Goal: Find specific page/section

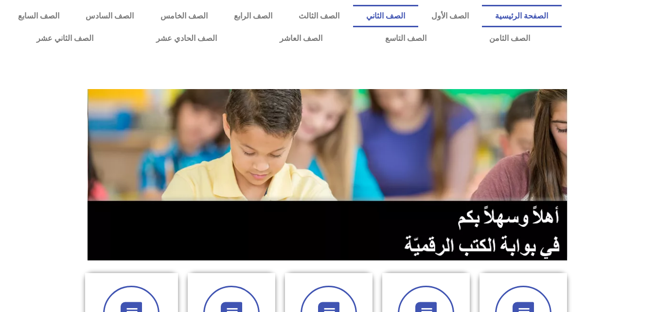
click at [402, 10] on link "الصف الثاني" at bounding box center [385, 16] width 65 height 22
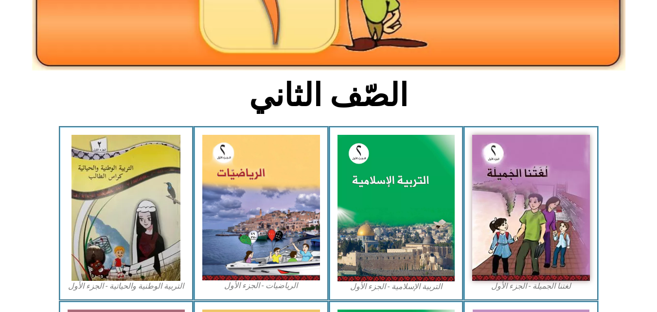
scroll to position [195, 0]
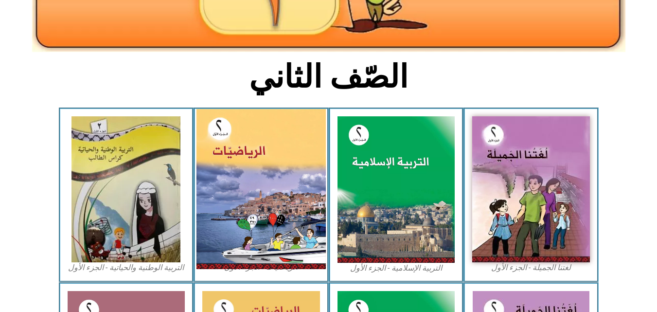
click at [261, 143] on img at bounding box center [260, 189] width 129 height 160
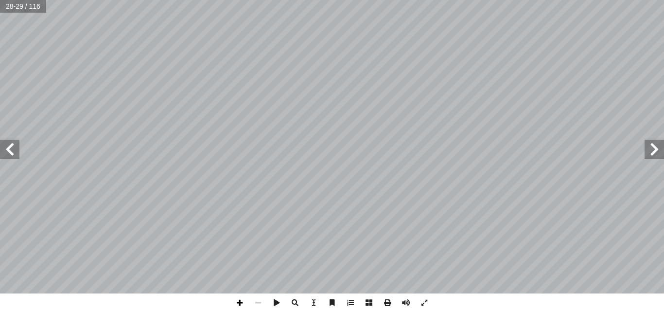
click at [237, 299] on span at bounding box center [239, 302] width 18 height 18
